Goal: Task Accomplishment & Management: Manage account settings

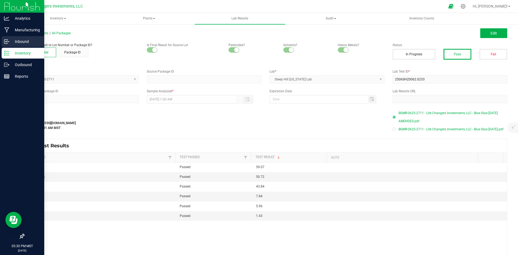
click at [19, 40] on p "Inbound" at bounding box center [25, 41] width 32 height 6
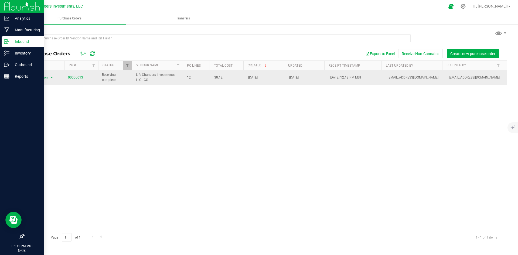
click at [41, 77] on span "Action" at bounding box center [41, 78] width 15 height 8
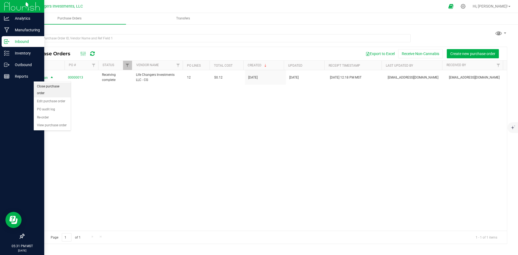
click at [43, 86] on li "Close purchase order" at bounding box center [52, 90] width 37 height 15
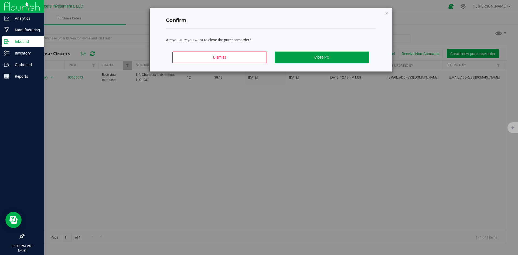
drag, startPoint x: 328, startPoint y: 53, endPoint x: 329, endPoint y: 63, distance: 9.7
click at [328, 53] on button "Close PO" at bounding box center [321, 57] width 94 height 11
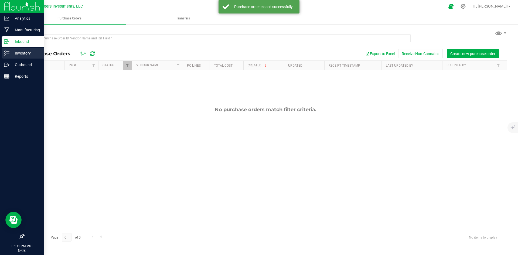
click at [19, 52] on p "Inventory" at bounding box center [25, 53] width 32 height 6
